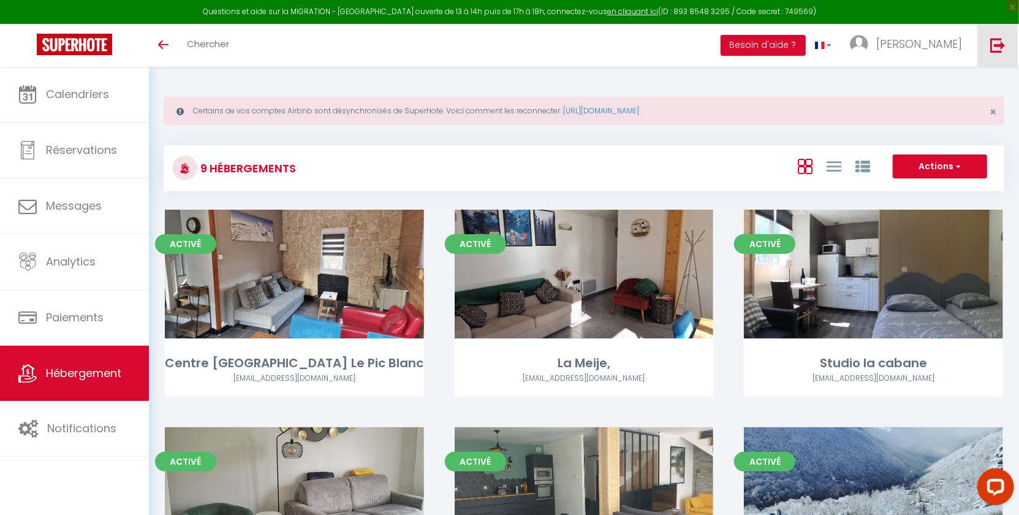
click at [1006, 48] on link at bounding box center [998, 45] width 40 height 43
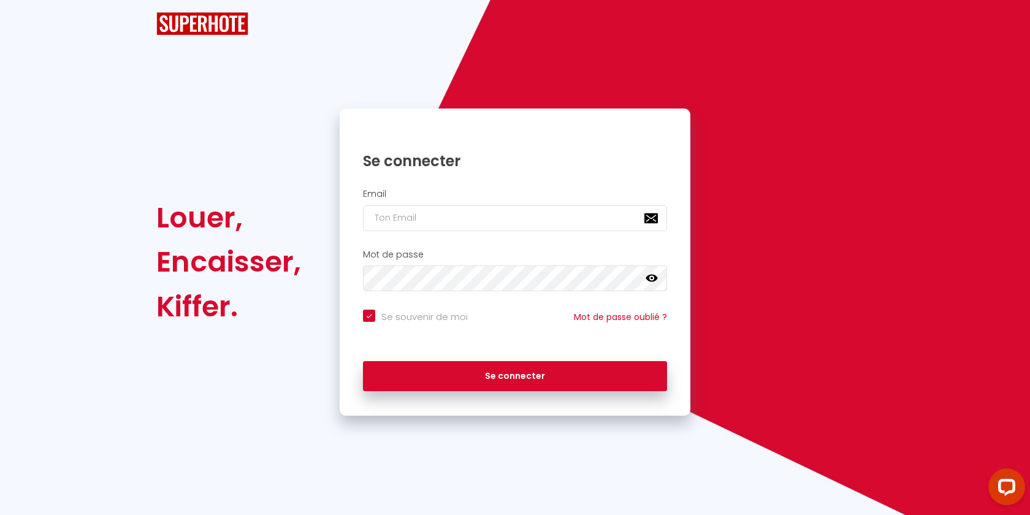
checkbox input "true"
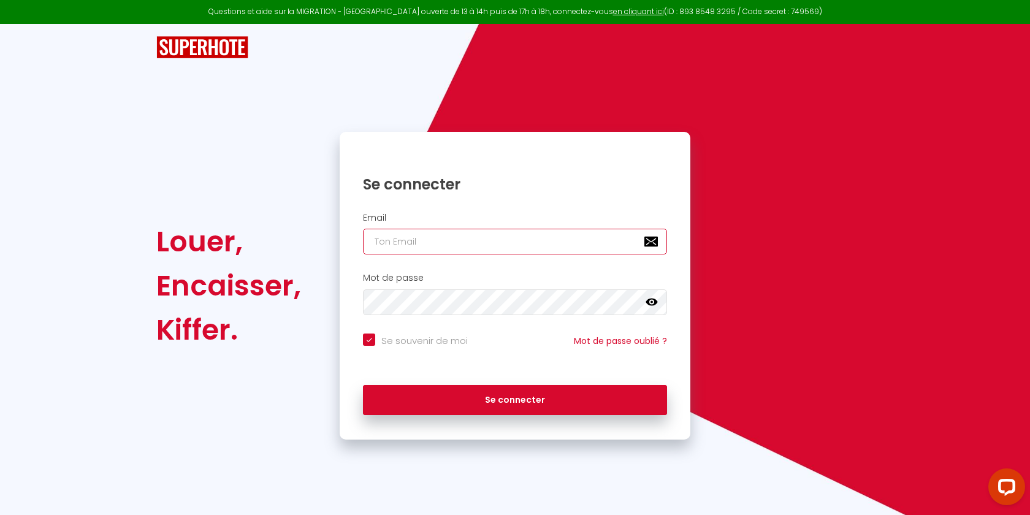
type input "[EMAIL_ADDRESS][DOMAIN_NAME]"
checkbox input "true"
click at [487, 245] on input "[EMAIL_ADDRESS][DOMAIN_NAME]" at bounding box center [515, 242] width 304 height 26
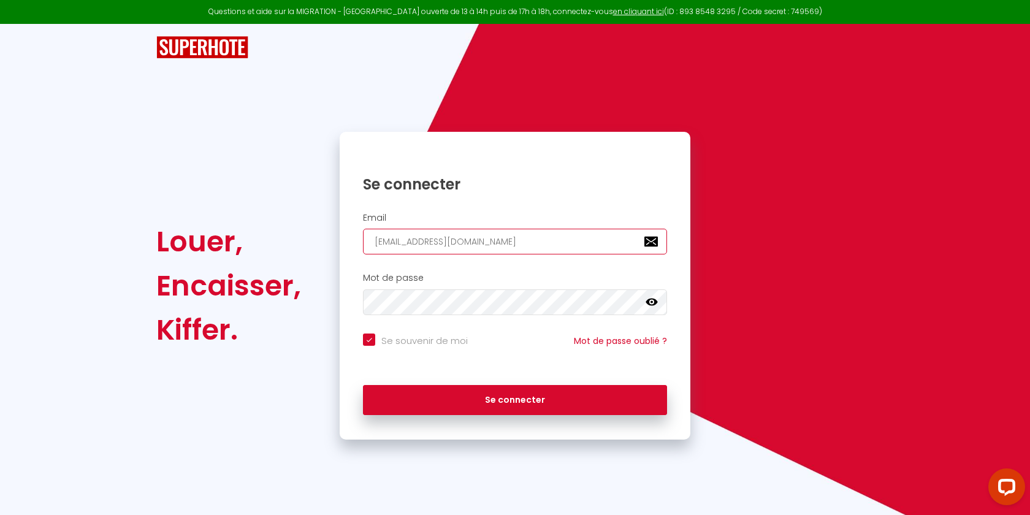
paste input "[EMAIL_ADDRESS][DOMAIN_NAME]"
type input "[EMAIL_ADDRESS][DOMAIN_NAME]"
checkbox input "true"
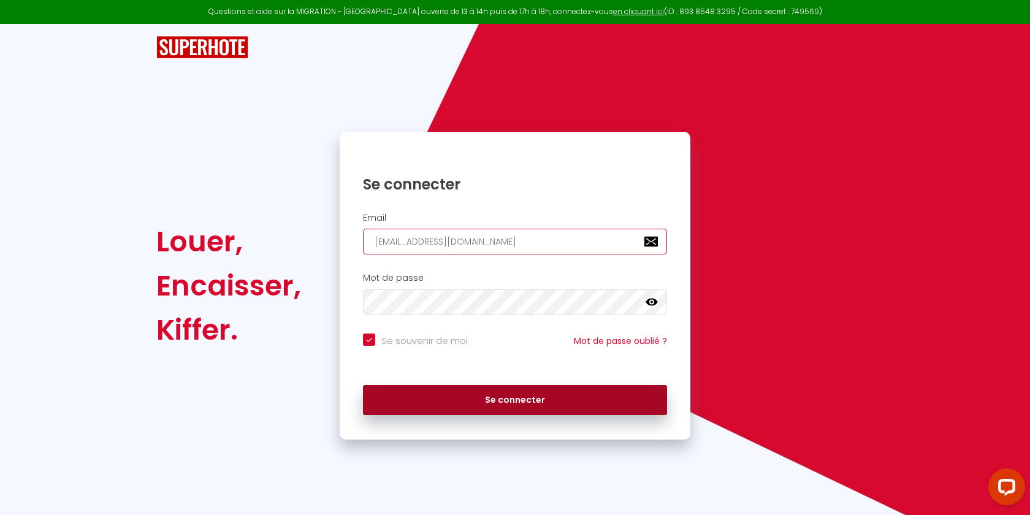
type input "[EMAIL_ADDRESS][DOMAIN_NAME]"
click at [437, 406] on button "Se connecter" at bounding box center [515, 400] width 304 height 31
checkbox input "true"
